Goal: Task Accomplishment & Management: Use online tool/utility

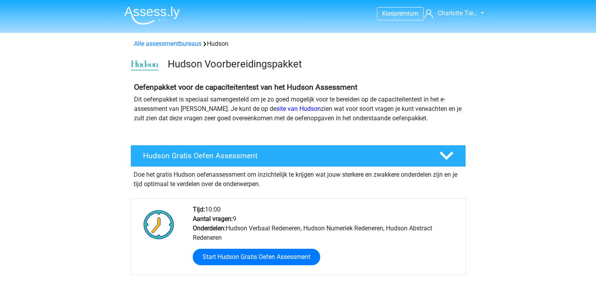
scroll to position [38, 0]
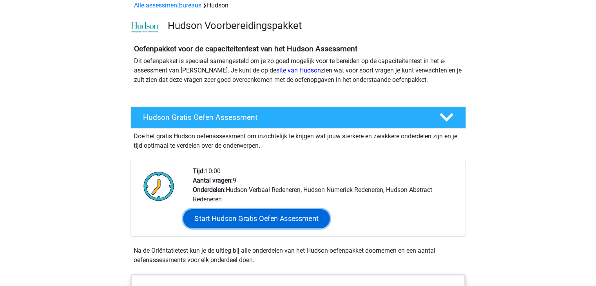
click at [243, 214] on link "Start Hudson Gratis Oefen Assessment" at bounding box center [256, 218] width 147 height 19
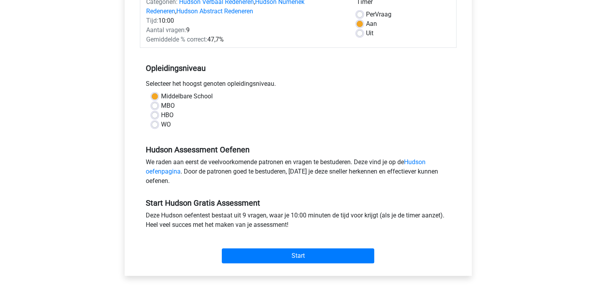
scroll to position [111, 0]
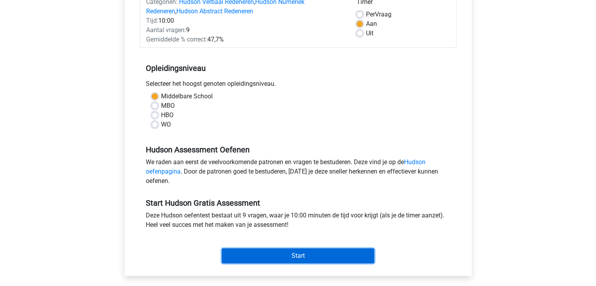
click at [230, 253] on input "Start" at bounding box center [298, 255] width 152 height 15
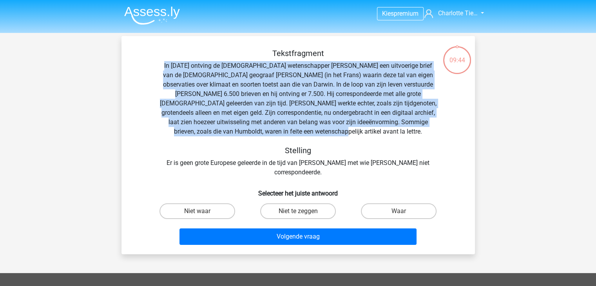
drag, startPoint x: 169, startPoint y: 65, endPoint x: 418, endPoint y: 130, distance: 257.2
click at [418, 130] on div "Tekstfragment In 1839 ontving de Engelse wetenschapper Charles Darwin een uitvo…" at bounding box center [298, 113] width 328 height 129
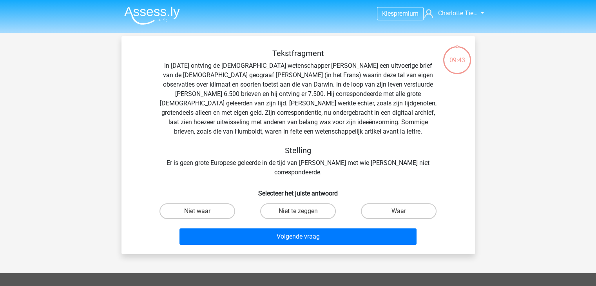
click at [361, 141] on div "Tekstfragment In 1839 ontving de Engelse wetenschapper Charles Darwin een uitvo…" at bounding box center [298, 113] width 328 height 129
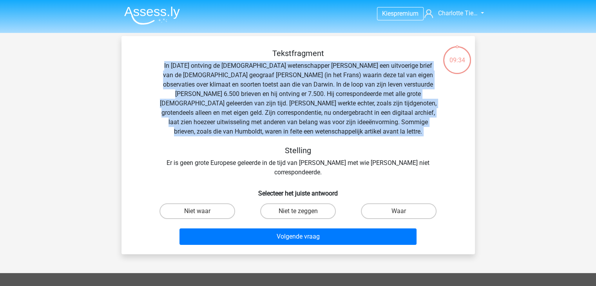
drag, startPoint x: 376, startPoint y: 130, endPoint x: 390, endPoint y: 137, distance: 15.8
click at [390, 137] on div "Tekstfragment In 1839 ontving de Engelse wetenschapper Charles Darwin een uitvo…" at bounding box center [298, 113] width 328 height 129
click at [382, 203] on label "Waar" at bounding box center [399, 211] width 76 height 16
click at [399, 211] on input "Waar" at bounding box center [401, 213] width 5 height 5
radio input "true"
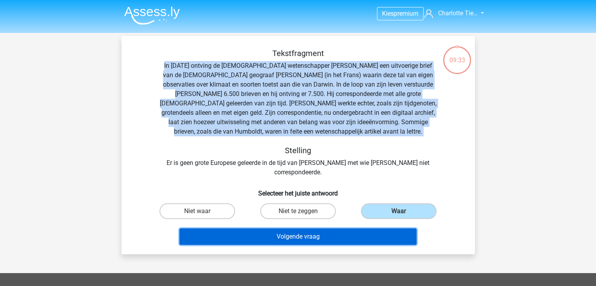
click at [310, 228] on button "Volgende vraag" at bounding box center [297, 236] width 237 height 16
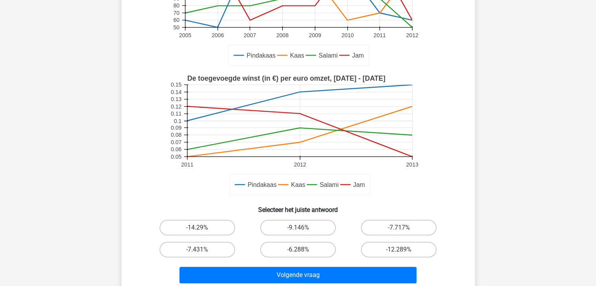
scroll to position [143, 0]
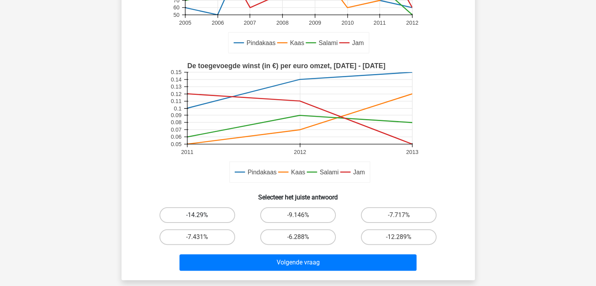
click at [207, 217] on label "-14.29%" at bounding box center [198, 215] width 76 height 16
click at [202, 217] on input "-14.29%" at bounding box center [199, 217] width 5 height 5
radio input "true"
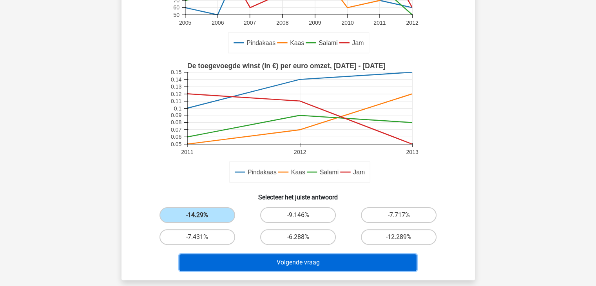
click at [257, 256] on button "Volgende vraag" at bounding box center [297, 262] width 237 height 16
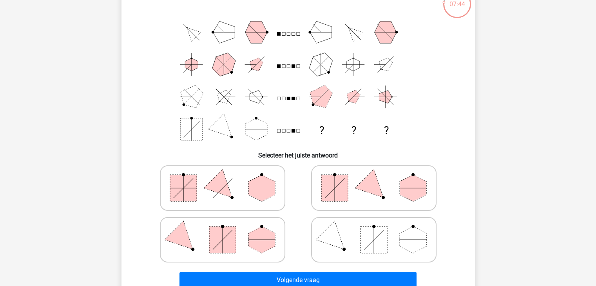
scroll to position [108, 0]
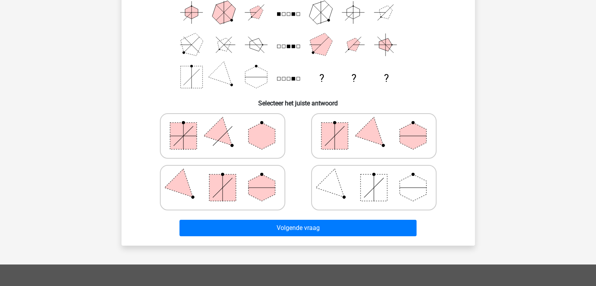
click at [361, 121] on icon at bounding box center [374, 135] width 118 height 39
click at [374, 121] on input "radio" at bounding box center [376, 123] width 5 height 5
radio input "true"
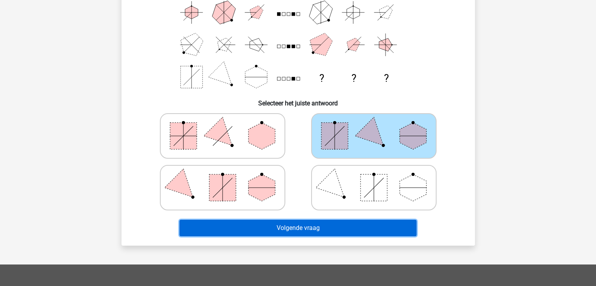
click at [276, 228] on button "Volgende vraag" at bounding box center [297, 228] width 237 height 16
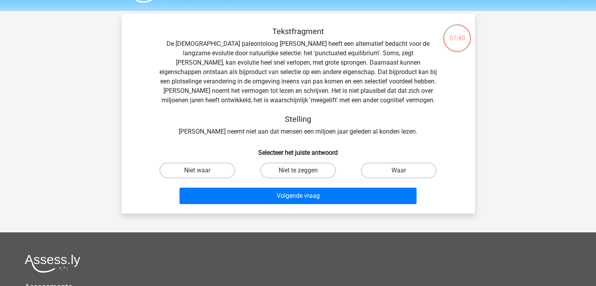
scroll to position [22, 0]
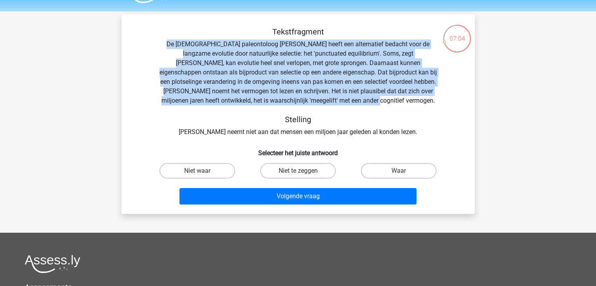
drag, startPoint x: 158, startPoint y: 42, endPoint x: 397, endPoint y: 102, distance: 245.8
click at [397, 102] on div "Tekstfragment De Amerikaanse paleontoloog Stephen Jay Gould heeft een alternati…" at bounding box center [298, 82] width 328 height 110
click at [386, 105] on div "Tekstfragment De Amerikaanse paleontoloog Stephen Jay Gould heeft een alternati…" at bounding box center [298, 82] width 328 height 110
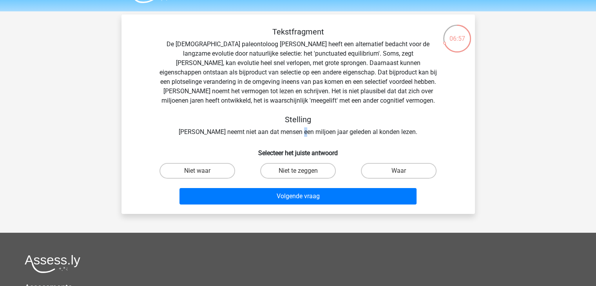
click at [310, 134] on div "Tekstfragment De Amerikaanse paleontoloog Stephen Jay Gould heeft een alternati…" at bounding box center [298, 82] width 328 height 110
click at [310, 133] on div "Tekstfragment De Amerikaanse paleontoloog Stephen Jay Gould heeft een alternati…" at bounding box center [298, 82] width 328 height 110
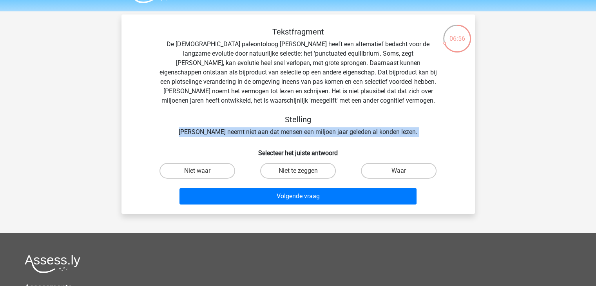
click at [310, 133] on div "Tekstfragment De Amerikaanse paleontoloog Stephen Jay Gould heeft een alternati…" at bounding box center [298, 82] width 328 height 110
click at [424, 167] on label "Waar" at bounding box center [399, 171] width 76 height 16
click at [404, 171] on input "Waar" at bounding box center [401, 173] width 5 height 5
radio input "true"
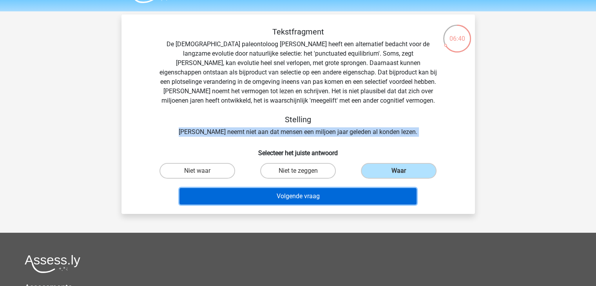
click at [326, 193] on button "Volgende vraag" at bounding box center [297, 196] width 237 height 16
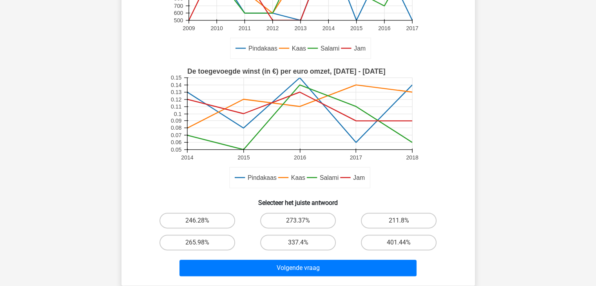
scroll to position [158, 0]
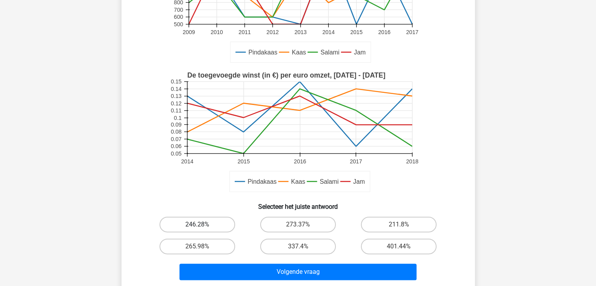
click at [205, 219] on label "246.28%" at bounding box center [198, 225] width 76 height 16
click at [202, 225] on input "246.28%" at bounding box center [199, 227] width 5 height 5
radio input "true"
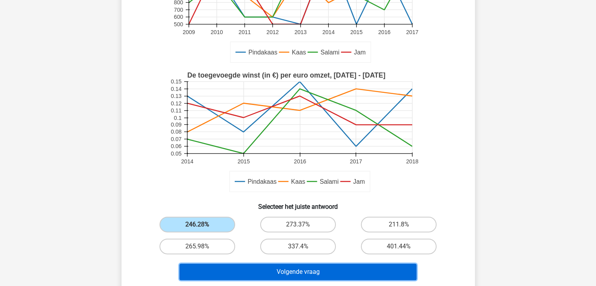
click at [329, 272] on button "Volgende vraag" at bounding box center [297, 272] width 237 height 16
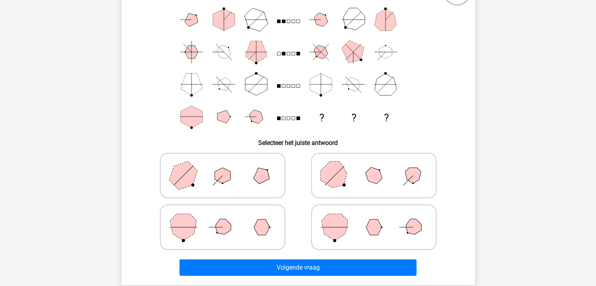
scroll to position [71, 0]
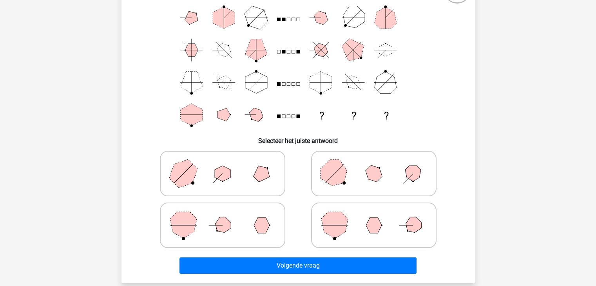
click at [215, 223] on polygon at bounding box center [222, 225] width 22 height 22
click at [223, 216] on input "radio" at bounding box center [225, 212] width 5 height 5
radio input "true"
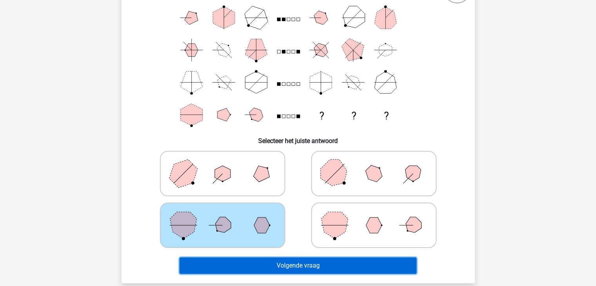
click at [241, 267] on button "Volgende vraag" at bounding box center [297, 265] width 237 height 16
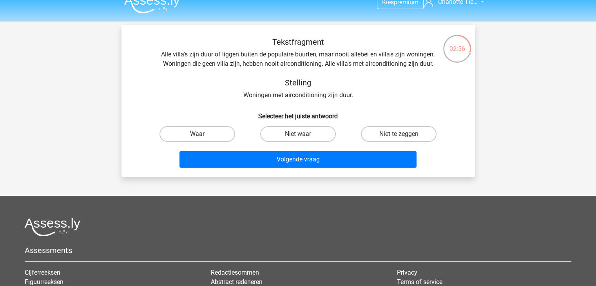
scroll to position [11, 0]
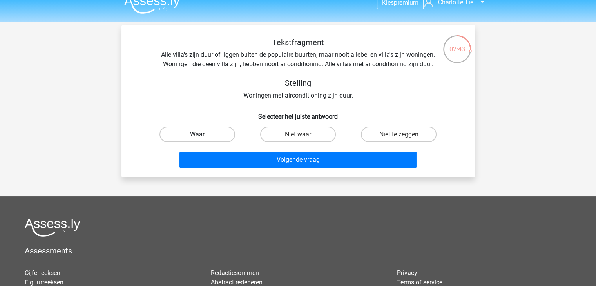
click at [205, 135] on label "Waar" at bounding box center [198, 135] width 76 height 16
click at [202, 135] on input "Waar" at bounding box center [199, 136] width 5 height 5
radio input "true"
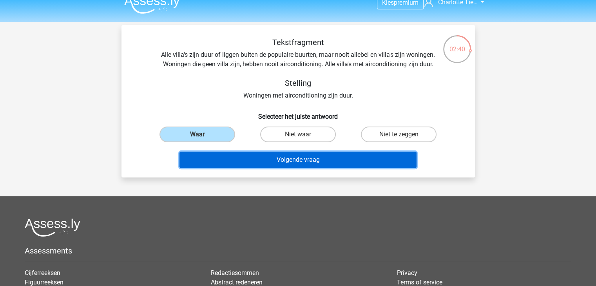
click at [253, 159] on button "Volgende vraag" at bounding box center [297, 160] width 237 height 16
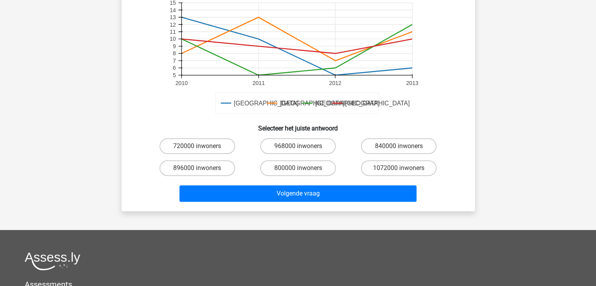
scroll to position [213, 0]
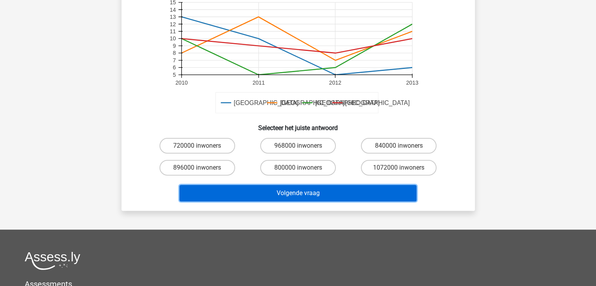
click at [276, 190] on button "Volgende vraag" at bounding box center [297, 193] width 237 height 16
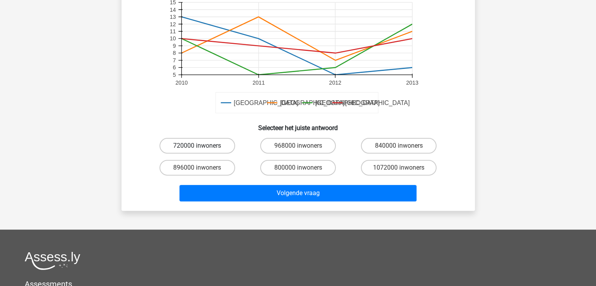
click at [199, 140] on label "720000 inwoners" at bounding box center [198, 146] width 76 height 16
click at [199, 146] on input "720000 inwoners" at bounding box center [199, 148] width 5 height 5
radio input "true"
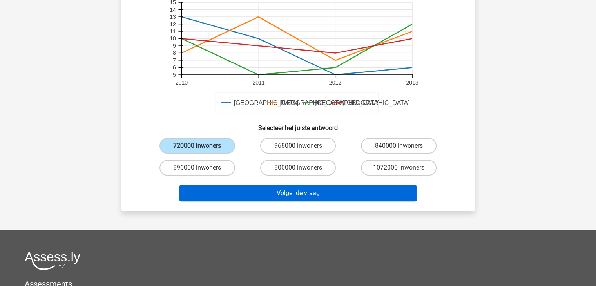
drag, startPoint x: 219, startPoint y: 182, endPoint x: 218, endPoint y: 194, distance: 11.5
click at [218, 194] on div "Volgende vraag" at bounding box center [298, 192] width 328 height 26
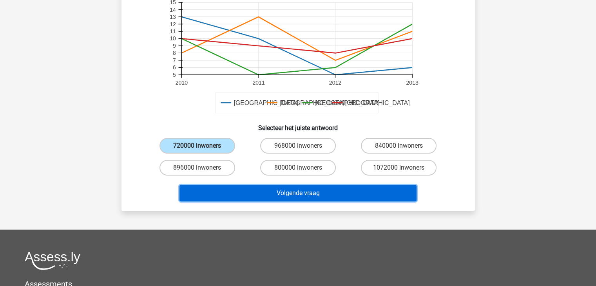
click at [218, 194] on button "Volgende vraag" at bounding box center [297, 193] width 237 height 16
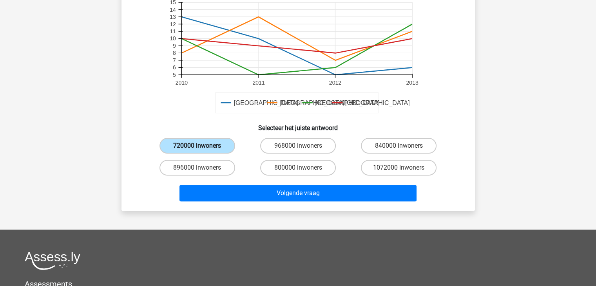
click at [218, 141] on label "720000 inwoners" at bounding box center [198, 146] width 76 height 16
click at [202, 146] on input "720000 inwoners" at bounding box center [199, 148] width 5 height 5
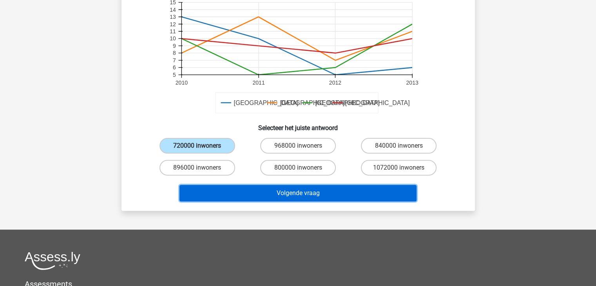
click at [277, 185] on button "Volgende vraag" at bounding box center [297, 193] width 237 height 16
click at [275, 193] on button "Volgende vraag" at bounding box center [297, 193] width 237 height 16
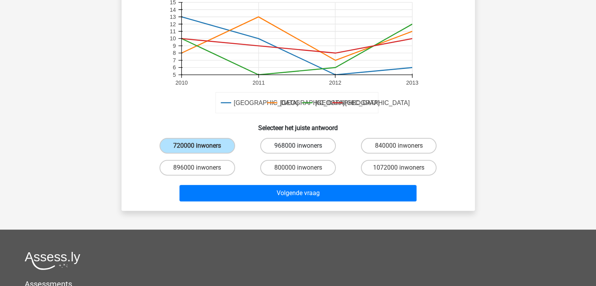
click at [281, 145] on label "968000 inwoners" at bounding box center [298, 146] width 76 height 16
click at [298, 146] on input "968000 inwoners" at bounding box center [300, 148] width 5 height 5
radio input "true"
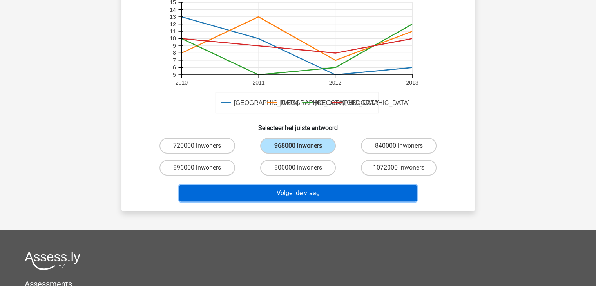
click at [285, 194] on button "Volgende vraag" at bounding box center [297, 193] width 237 height 16
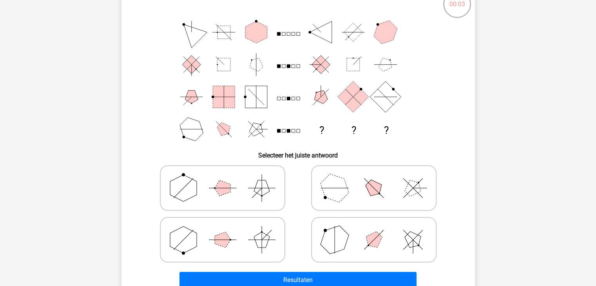
scroll to position [56, 0]
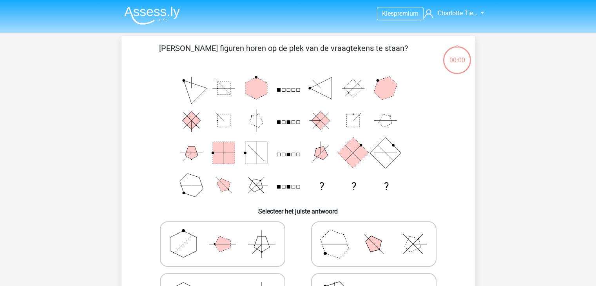
scroll to position [56, 0]
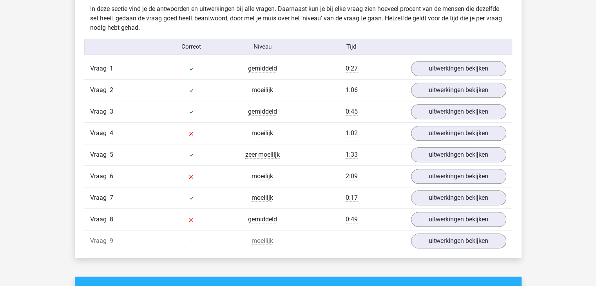
scroll to position [807, 0]
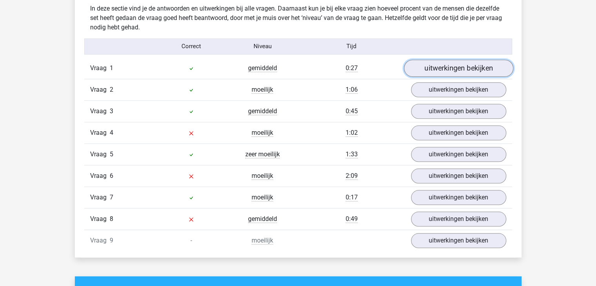
click at [451, 64] on link "uitwerkingen bekijken" at bounding box center [458, 68] width 109 height 17
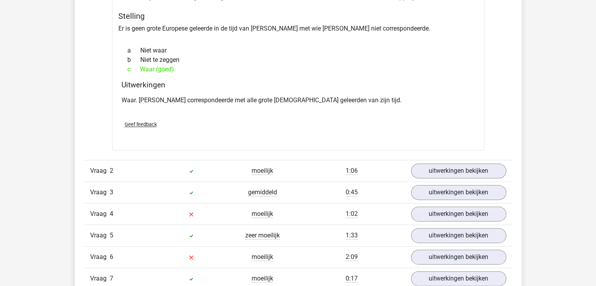
scroll to position [1002, 0]
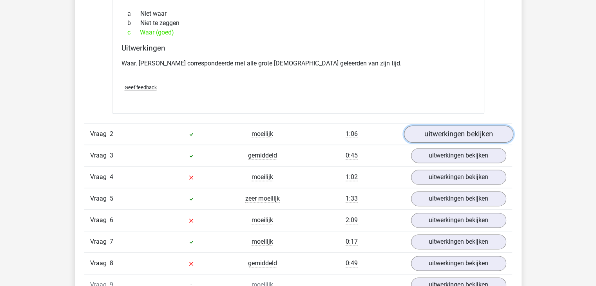
click at [431, 134] on link "uitwerkingen bekijken" at bounding box center [458, 133] width 109 height 17
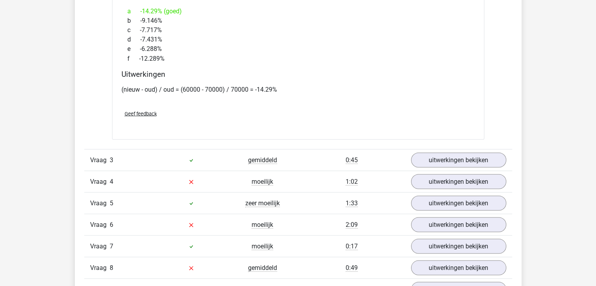
scroll to position [1440, 0]
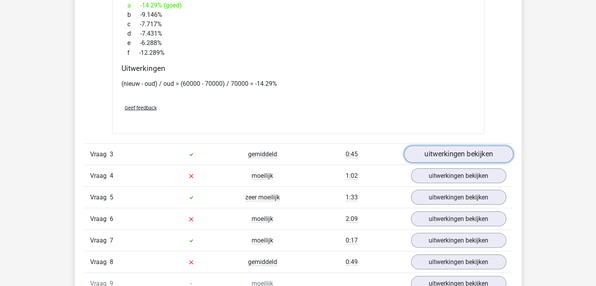
click at [435, 149] on link "uitwerkingen bekijken" at bounding box center [458, 153] width 109 height 17
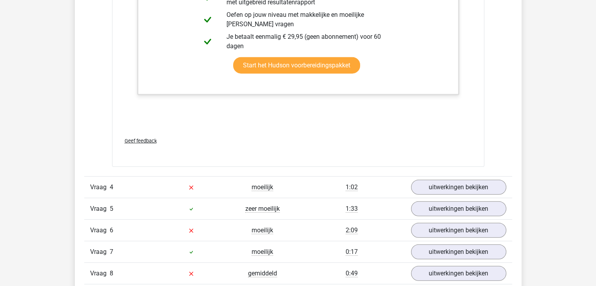
scroll to position [2036, 0]
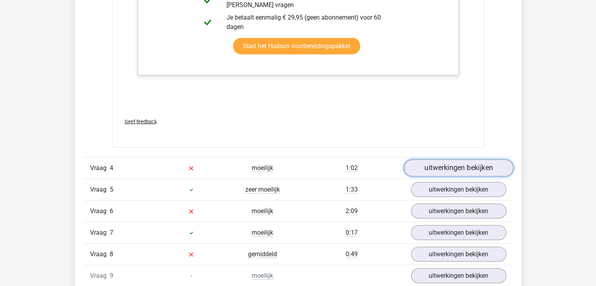
click at [453, 168] on link "uitwerkingen bekijken" at bounding box center [458, 168] width 109 height 17
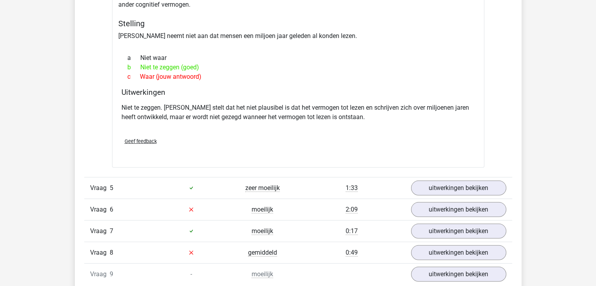
scroll to position [2289, 0]
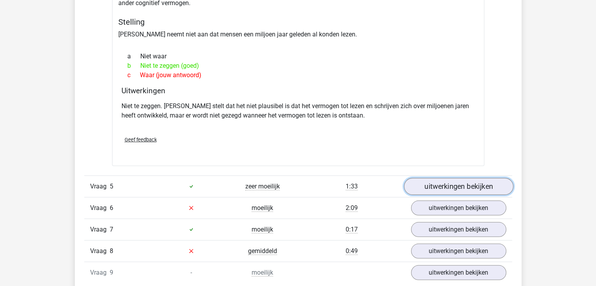
click at [451, 185] on link "uitwerkingen bekijken" at bounding box center [458, 186] width 109 height 17
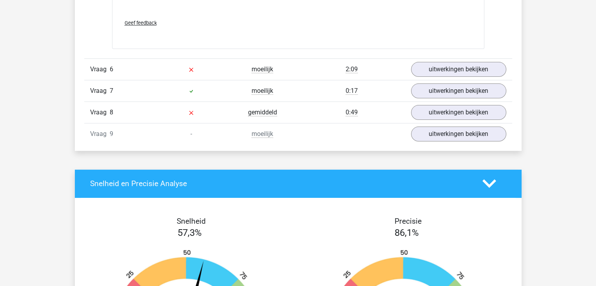
scroll to position [3101, 0]
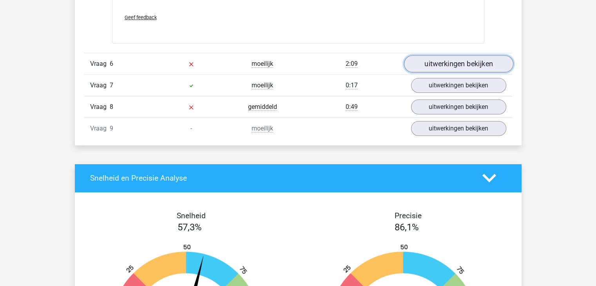
click at [470, 58] on link "uitwerkingen bekijken" at bounding box center [458, 63] width 109 height 17
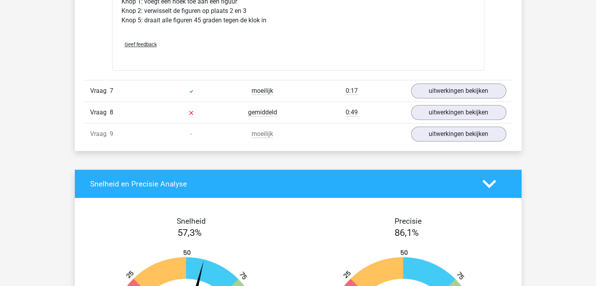
scroll to position [3550, 0]
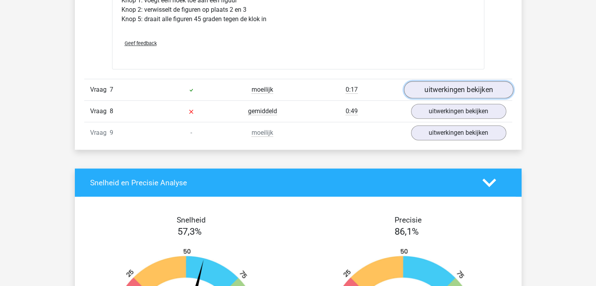
click at [417, 90] on link "uitwerkingen bekijken" at bounding box center [458, 89] width 109 height 17
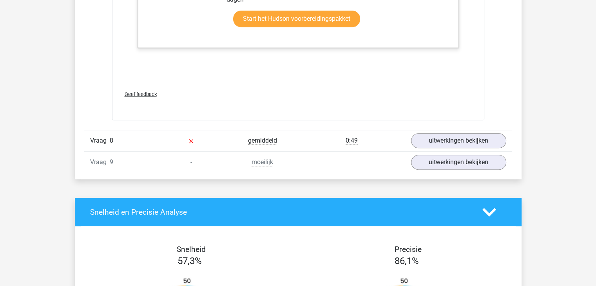
scroll to position [3949, 0]
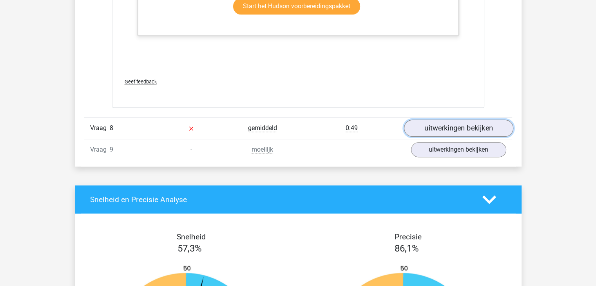
click at [431, 124] on link "uitwerkingen bekijken" at bounding box center [458, 128] width 109 height 17
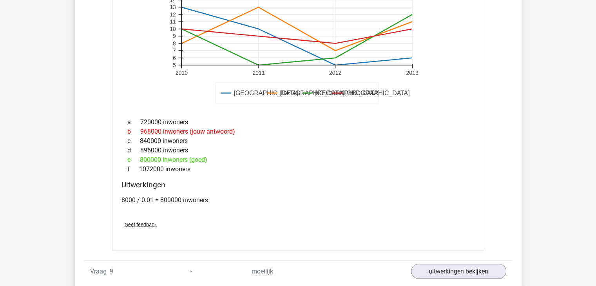
scroll to position [4324, 0]
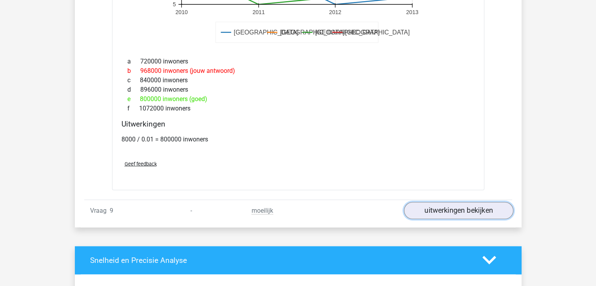
click at [419, 205] on link "uitwerkingen bekijken" at bounding box center [458, 210] width 109 height 17
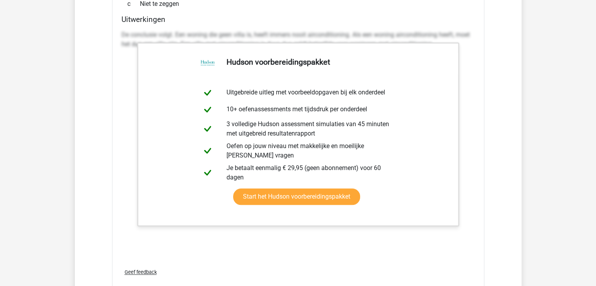
scroll to position [3655, 0]
